Goal: Task Accomplishment & Management: Manage account settings

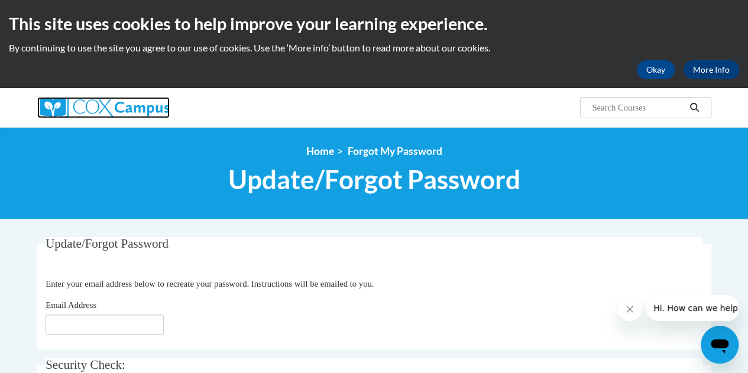
click at [119, 101] on img at bounding box center [103, 107] width 132 height 21
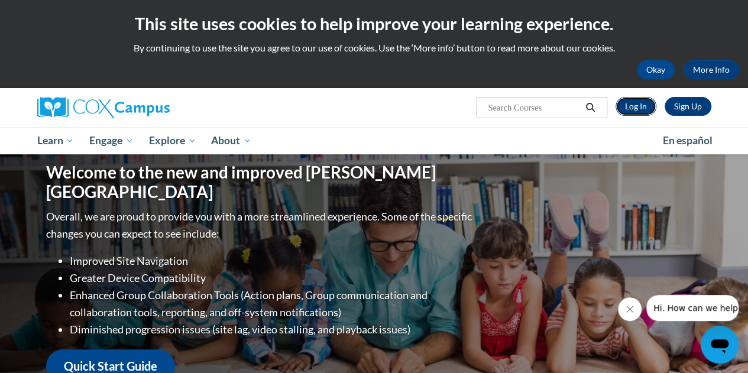
click at [629, 110] on link "Log In" at bounding box center [635, 106] width 41 height 19
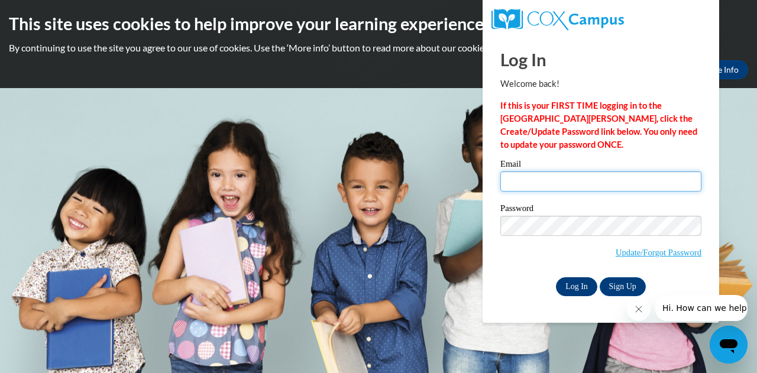
type input "kmcghee@kippatl.org"
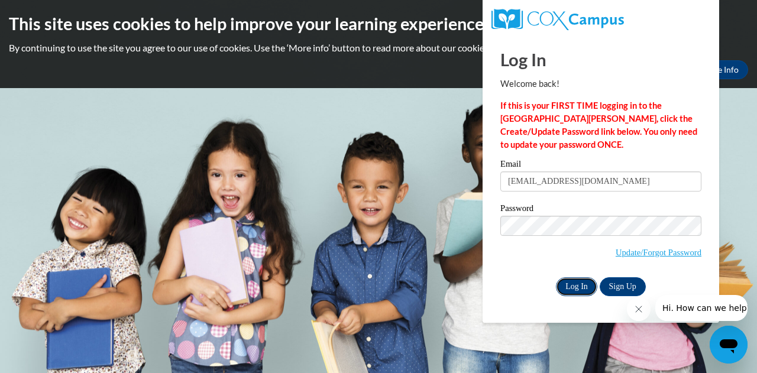
click at [578, 277] on input "Log In" at bounding box center [576, 286] width 41 height 19
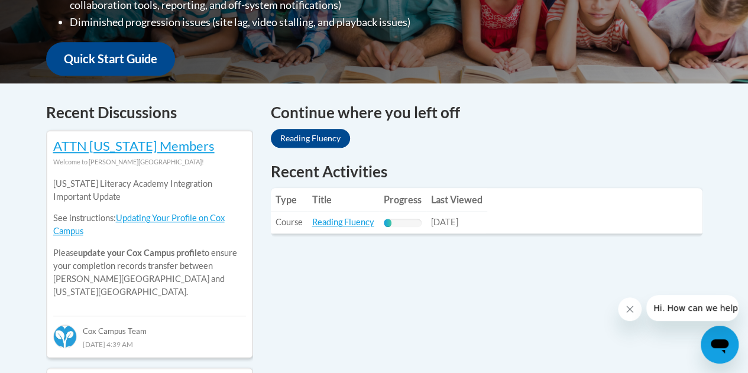
scroll to position [433, 0]
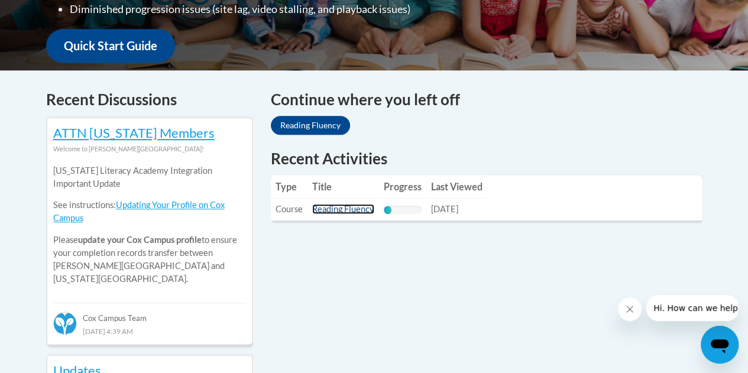
click at [328, 204] on link "Reading Fluency" at bounding box center [343, 209] width 62 height 10
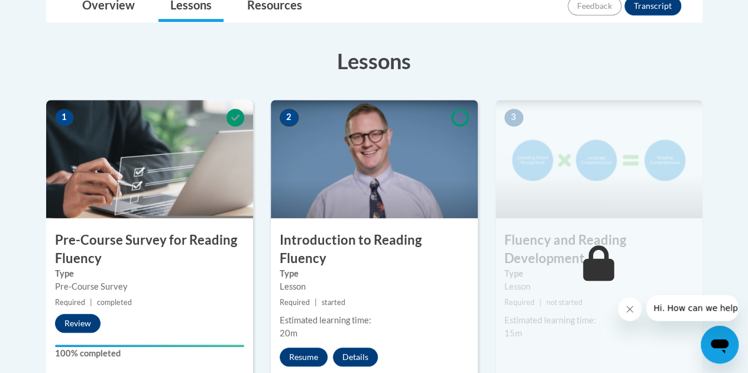
scroll to position [287, 0]
